Goal: Communication & Community: Answer question/provide support

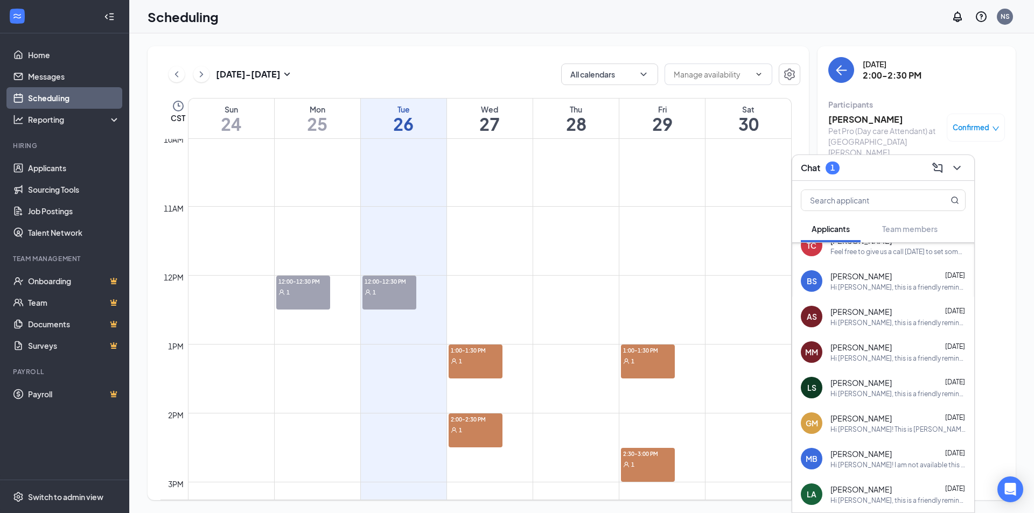
scroll to position [462, 0]
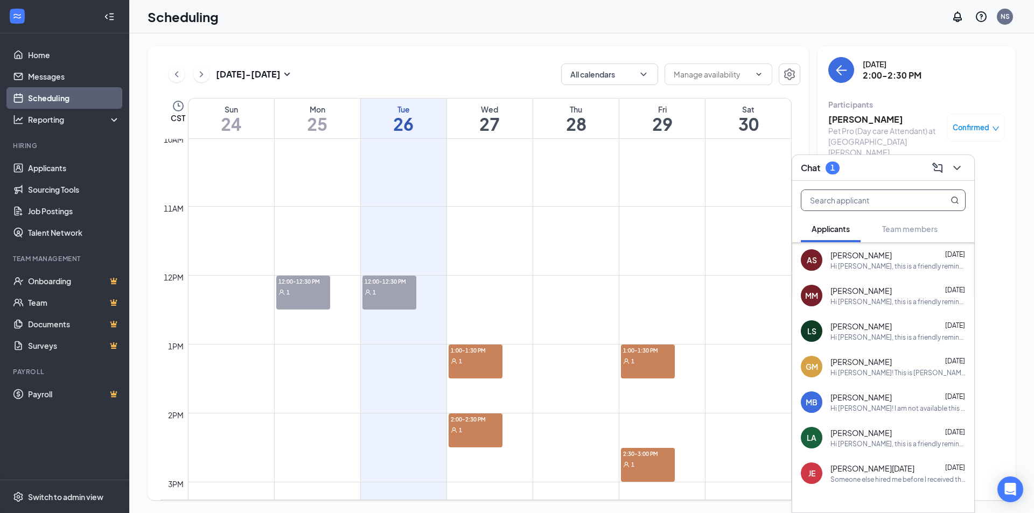
click at [836, 206] on input "text" at bounding box center [865, 200] width 128 height 20
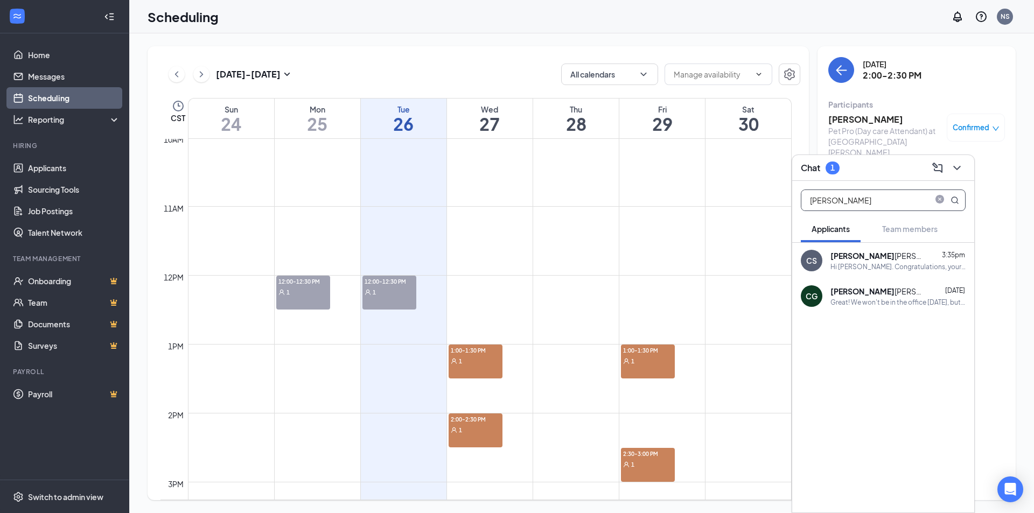
scroll to position [0, 0]
type input "[PERSON_NAME]"
click at [865, 262] on div "Hi [PERSON_NAME]. Congratulations, your meeting with No Leash Needed for Pet Ho…" at bounding box center [897, 266] width 135 height 9
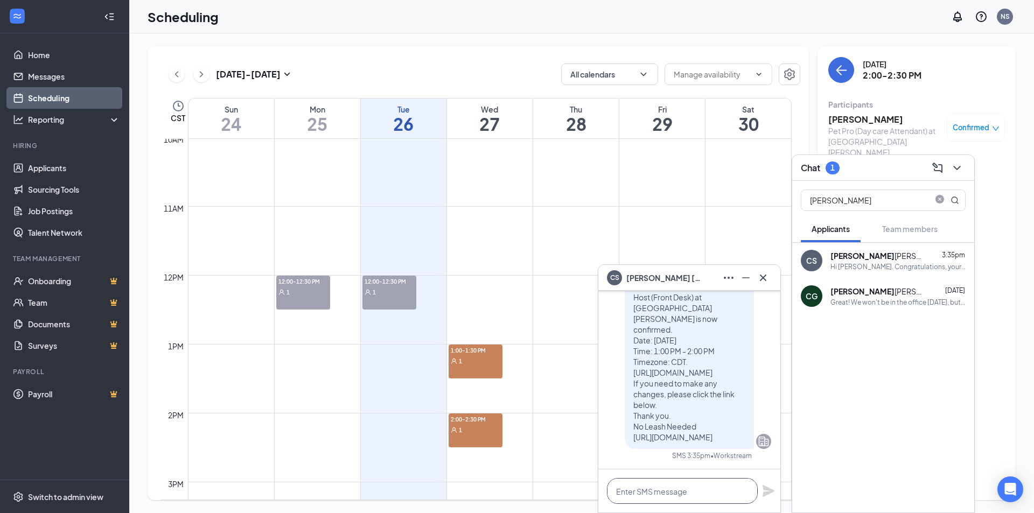
click at [689, 487] on textarea at bounding box center [682, 491] width 151 height 26
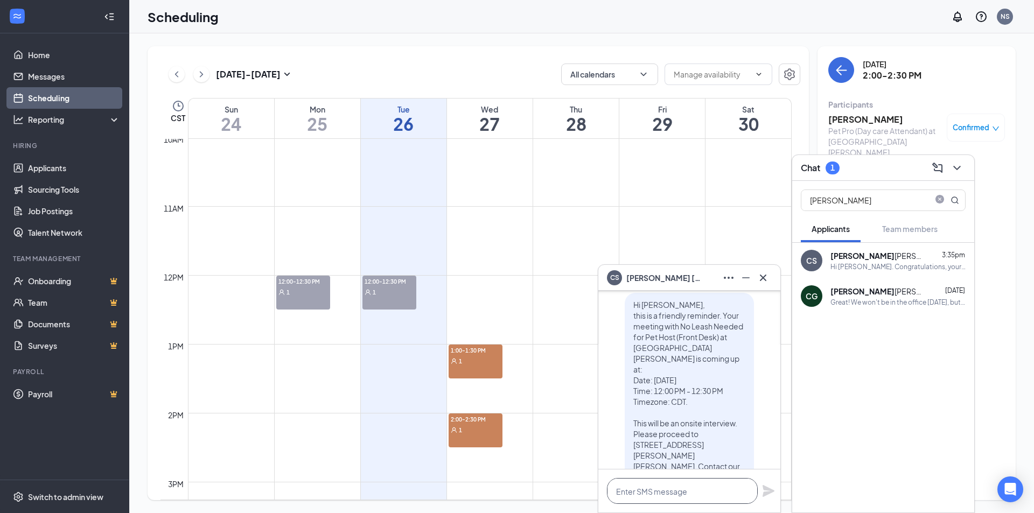
scroll to position [-323, 0]
click at [766, 276] on icon "Cross" at bounding box center [762, 277] width 13 height 13
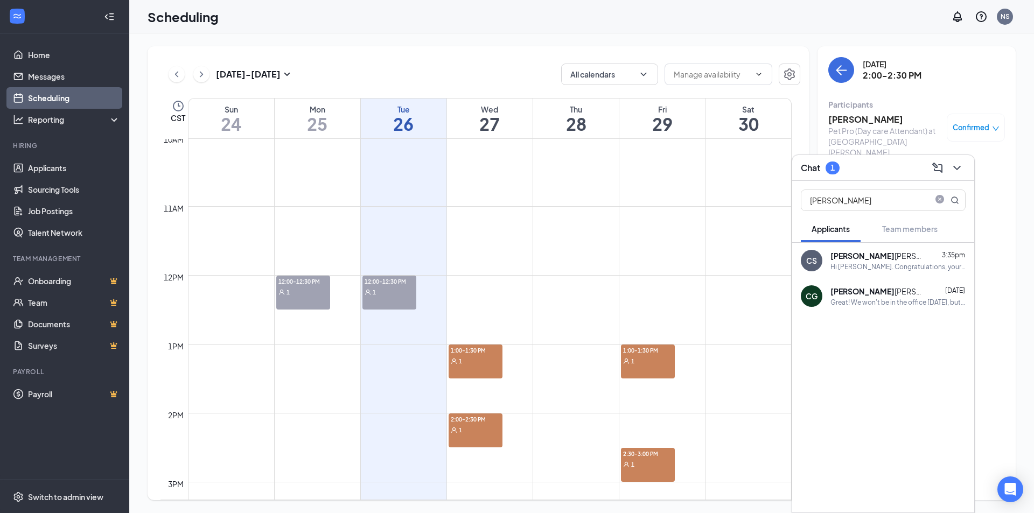
click at [955, 173] on icon "ChevronDown" at bounding box center [956, 168] width 13 height 13
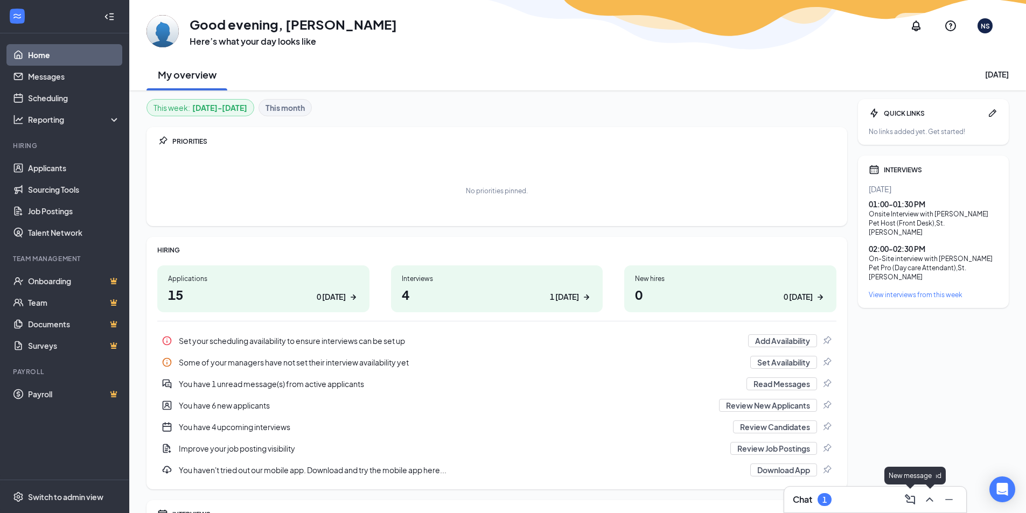
click at [935, 504] on icon "ChevronUp" at bounding box center [929, 499] width 13 height 13
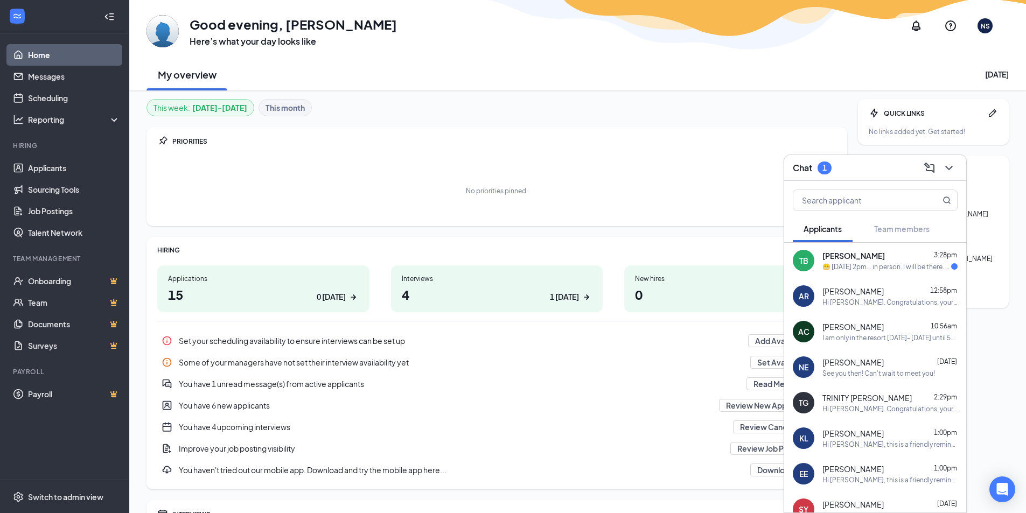
click at [870, 270] on div "😁 [DATE] 2pm... in person. I will be there. Thanks again, I really appreciate y…" at bounding box center [886, 266] width 129 height 9
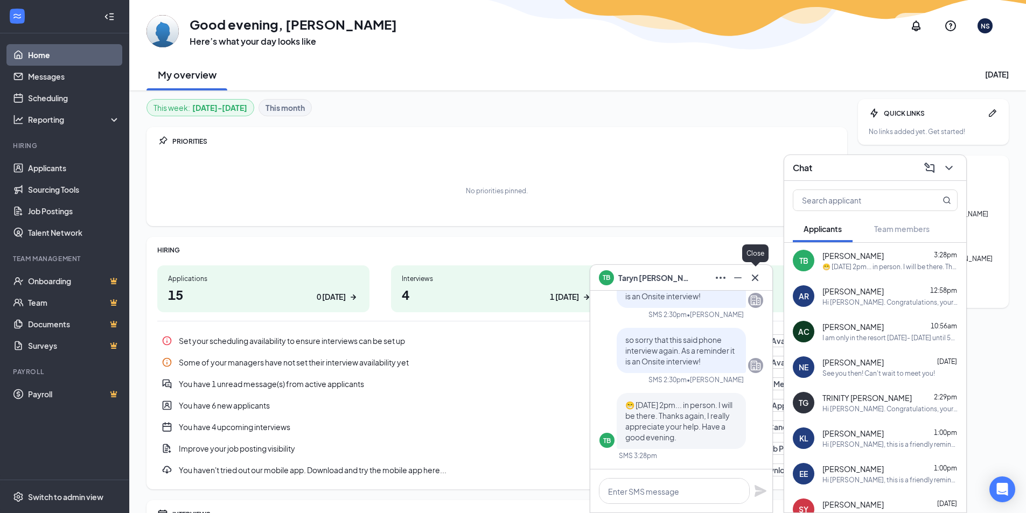
click at [753, 279] on icon "Cross" at bounding box center [754, 277] width 13 height 13
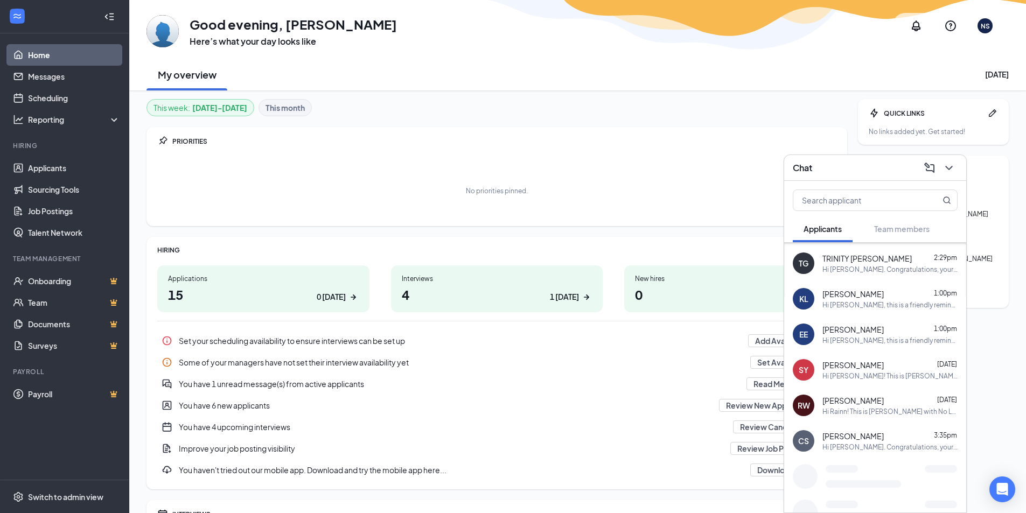
scroll to position [247, 0]
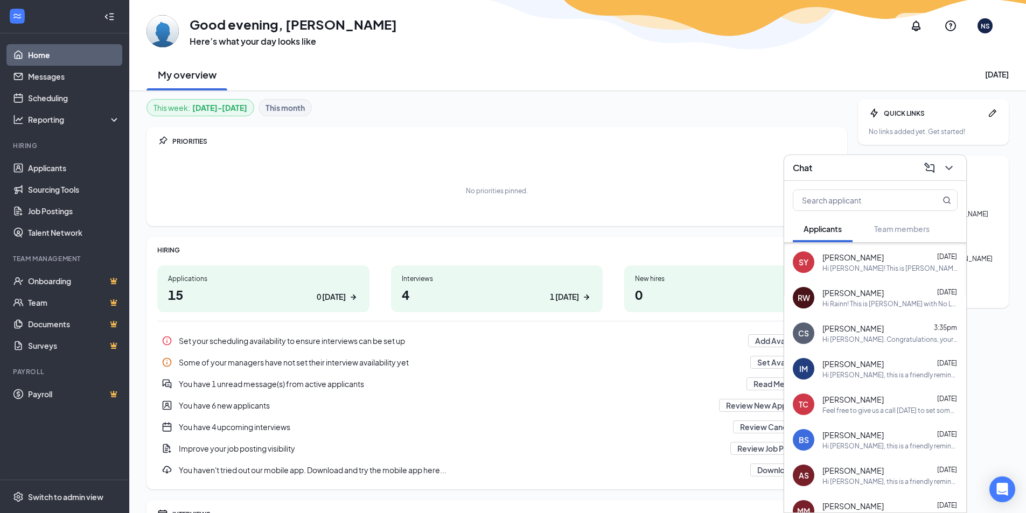
click at [854, 332] on span "[PERSON_NAME]" at bounding box center [852, 328] width 61 height 11
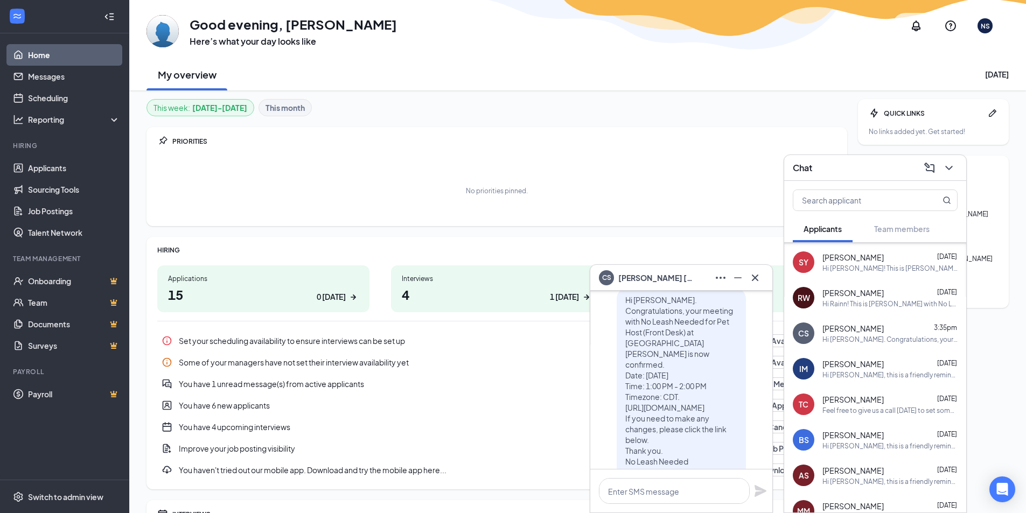
scroll to position [-54, 0]
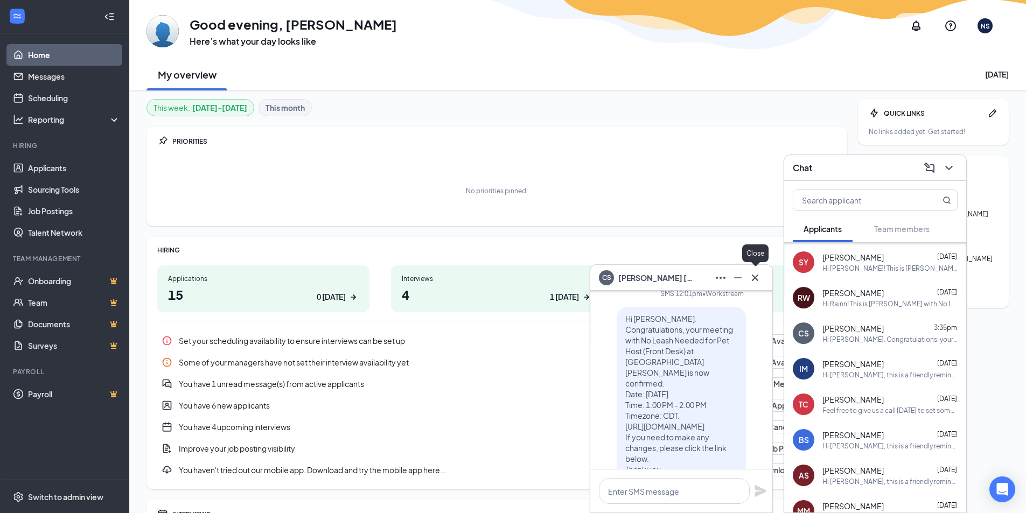
click at [754, 284] on icon "Cross" at bounding box center [754, 277] width 13 height 13
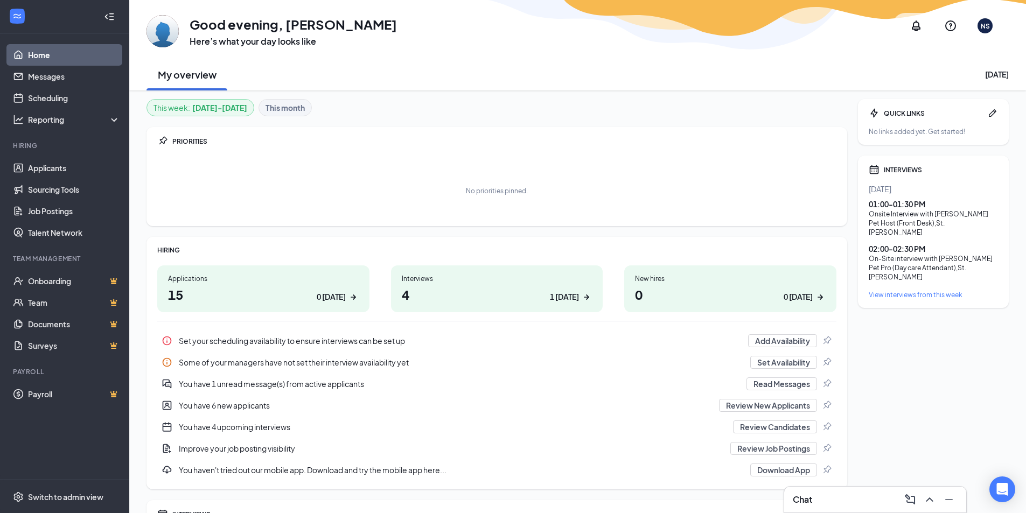
scroll to position [0, 0]
